Goal: Navigation & Orientation: Find specific page/section

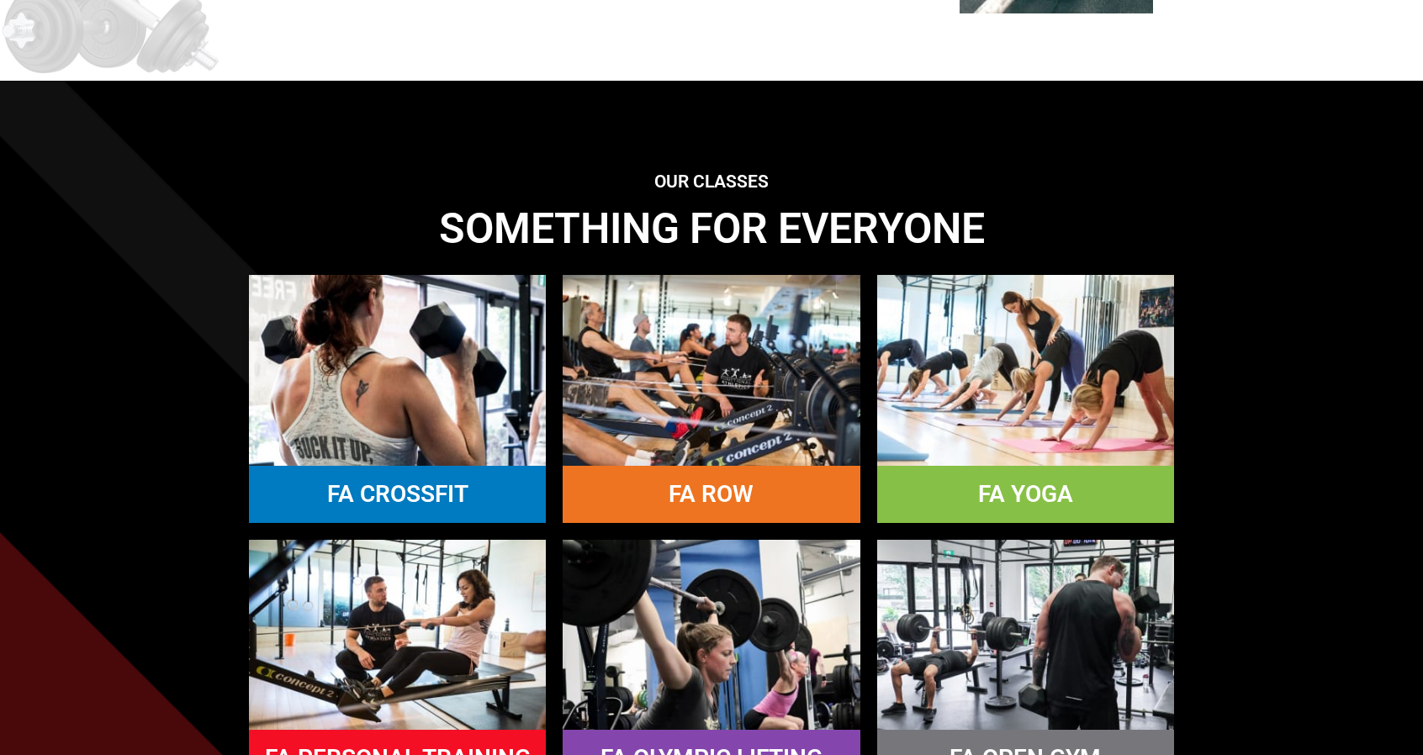
scroll to position [1346, 0]
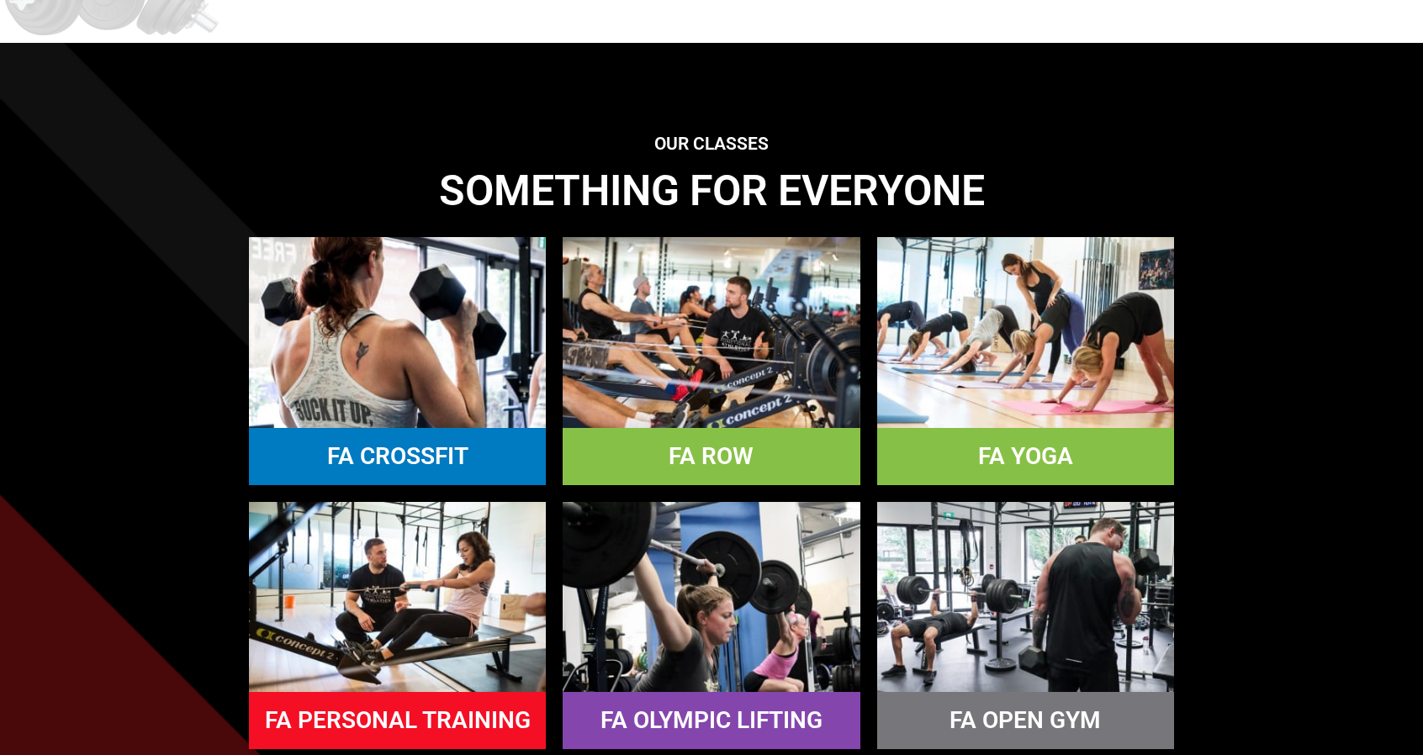
click at [668, 468] on h4 "FA ROW" at bounding box center [711, 457] width 280 height 24
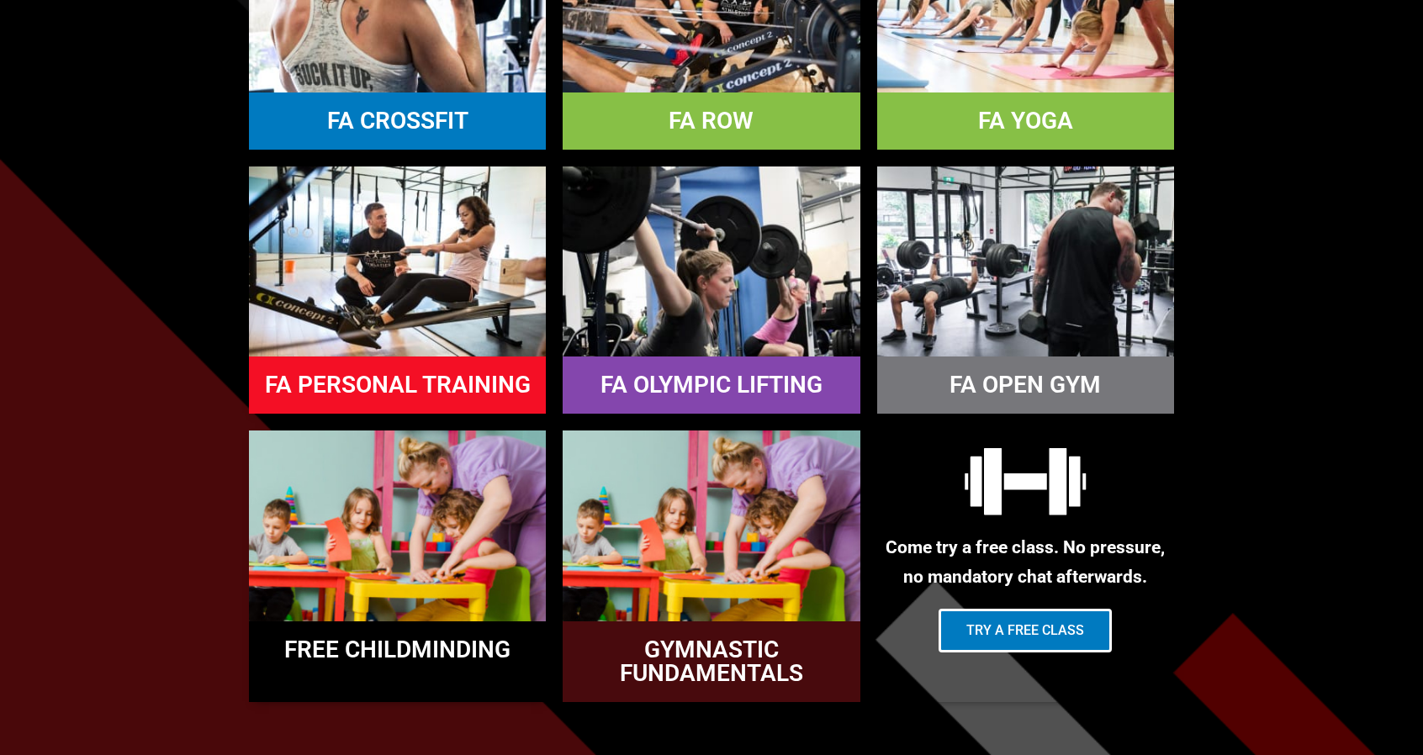
scroll to position [1682, 0]
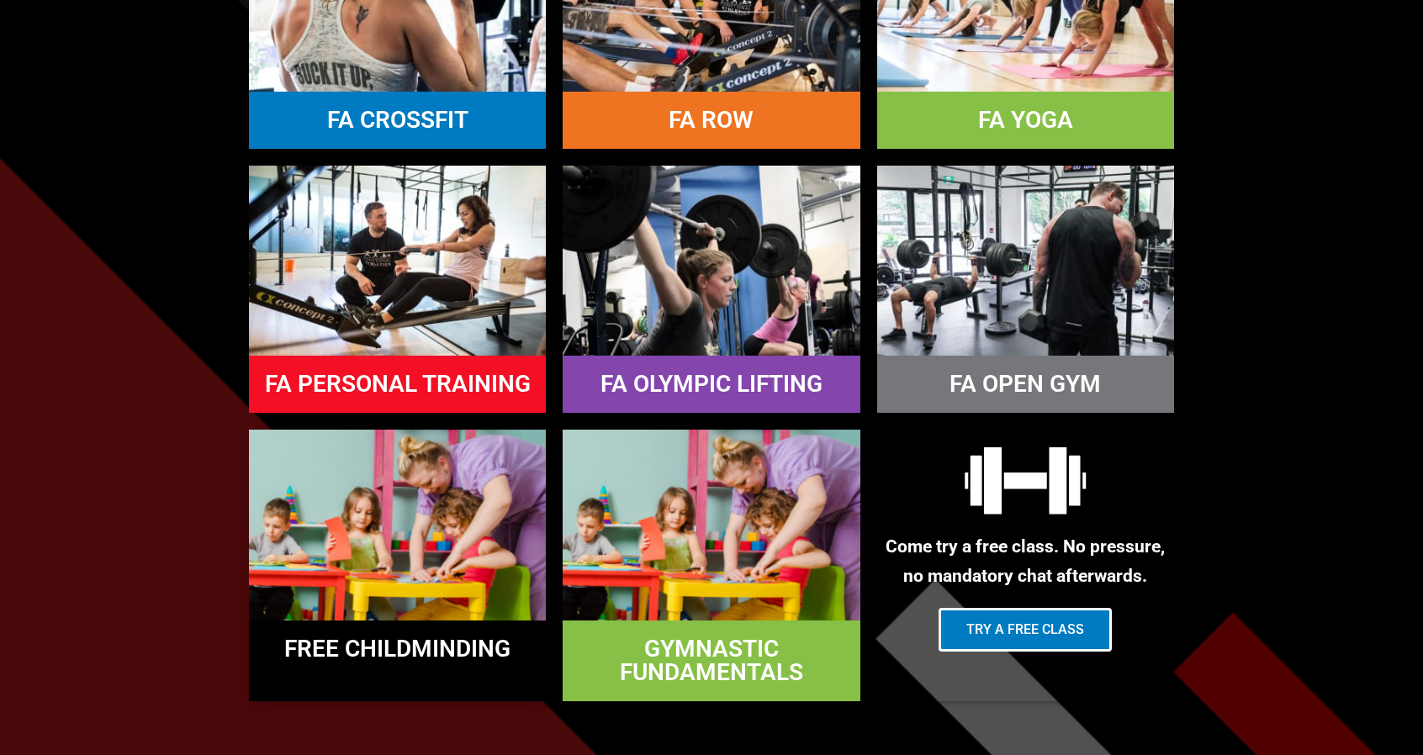
click at [710, 665] on link "GYMNASTIC FUNDAMENTALS" at bounding box center [711, 660] width 183 height 51
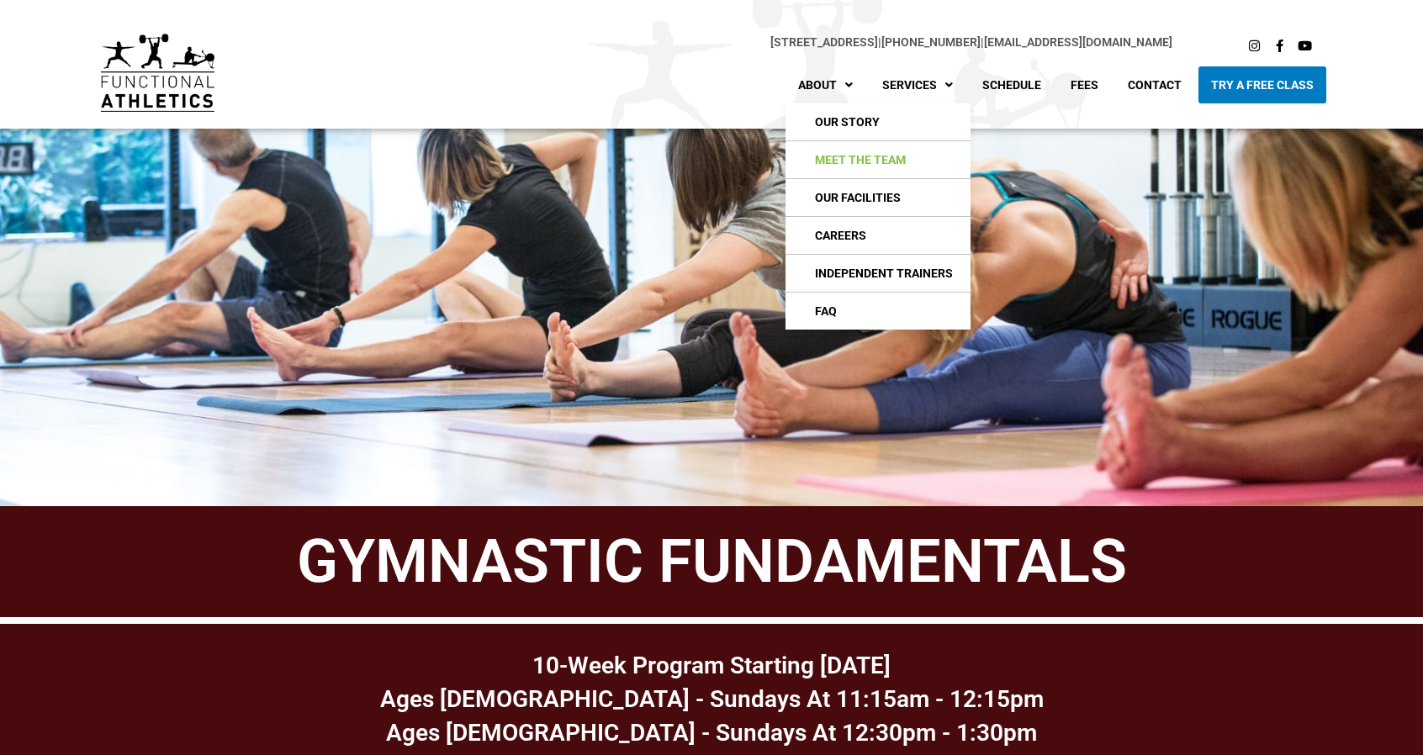
click at [838, 155] on link "Meet The Team" at bounding box center [877, 159] width 185 height 37
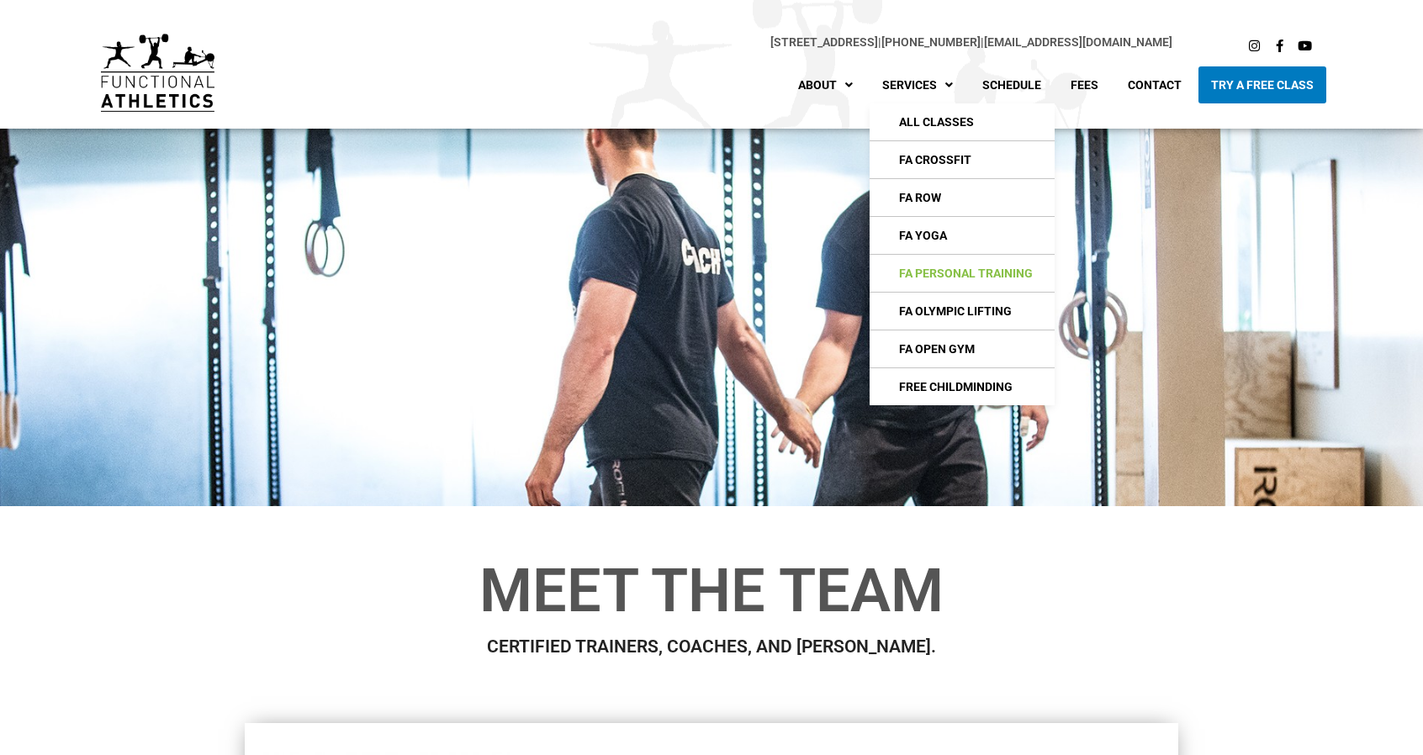
click at [928, 276] on link "FA Personal Training" at bounding box center [962, 273] width 185 height 37
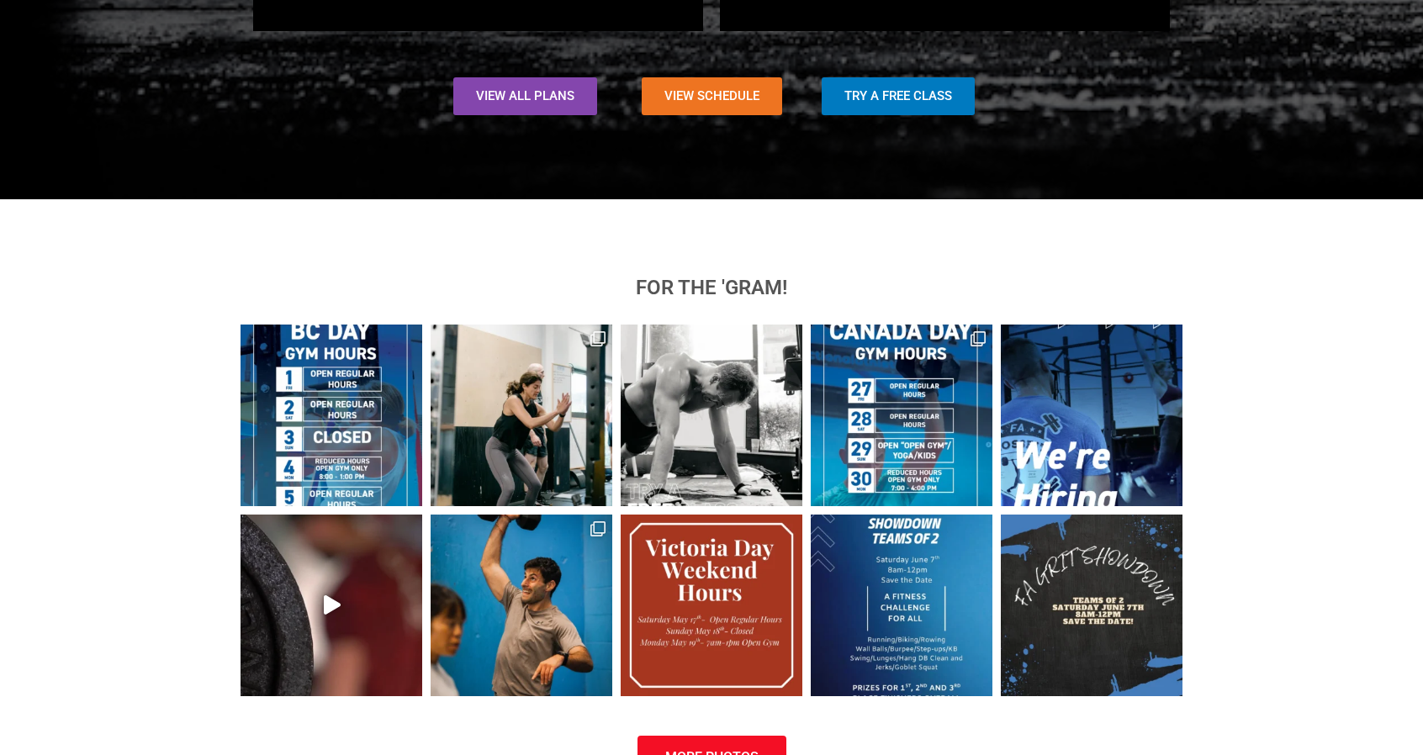
scroll to position [2439, 0]
